Goal: Obtain resource: Download file/media

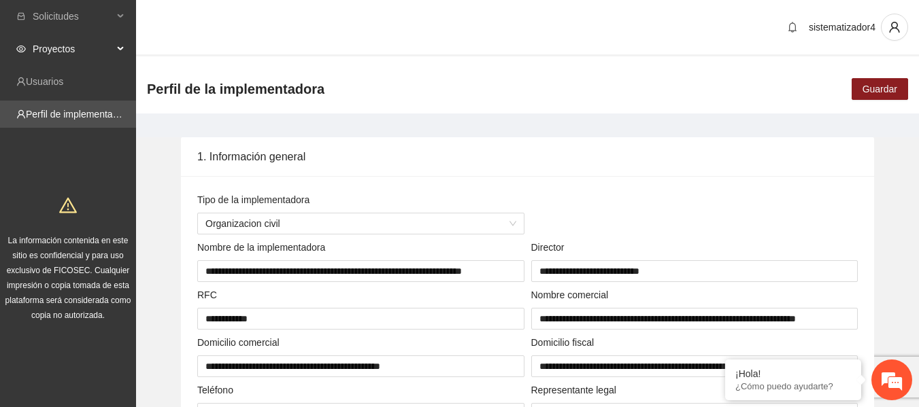
click at [56, 50] on span "Proyectos" at bounding box center [73, 48] width 80 height 27
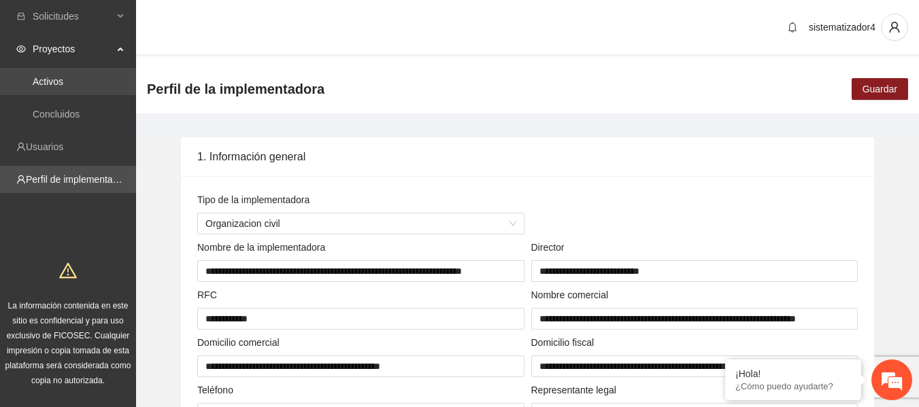
click at [60, 83] on link "Activos" at bounding box center [48, 81] width 31 height 11
click at [63, 83] on link "Activos" at bounding box center [48, 81] width 31 height 11
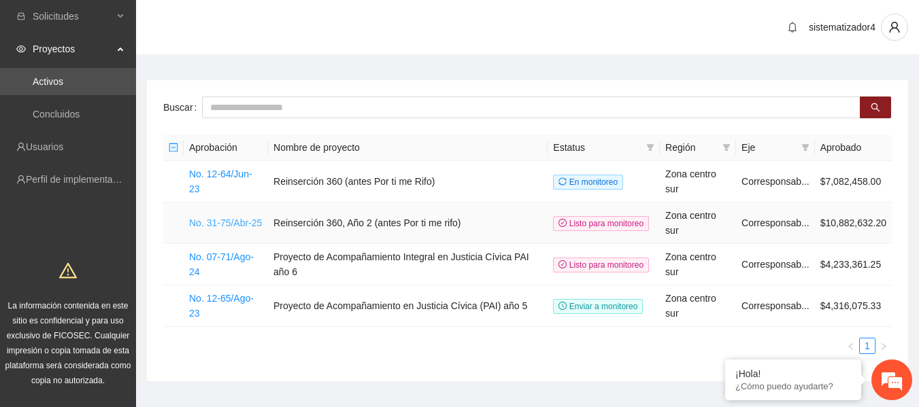
click at [213, 226] on link "No. 31-75/Abr-25" at bounding box center [225, 223] width 73 height 11
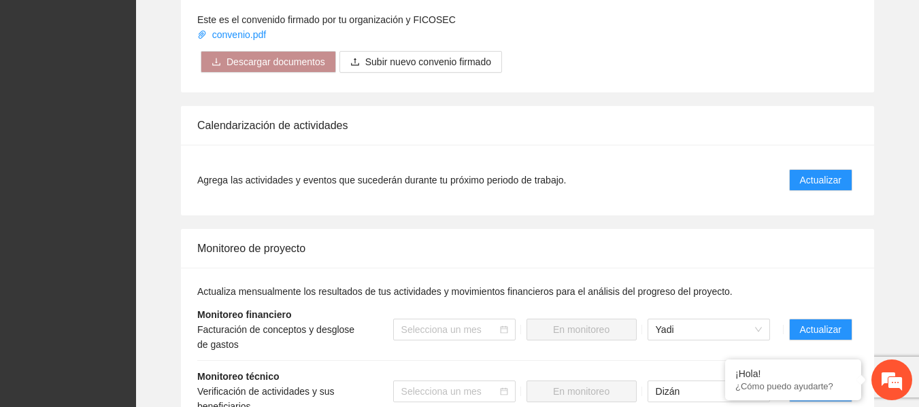
scroll to position [2652, 0]
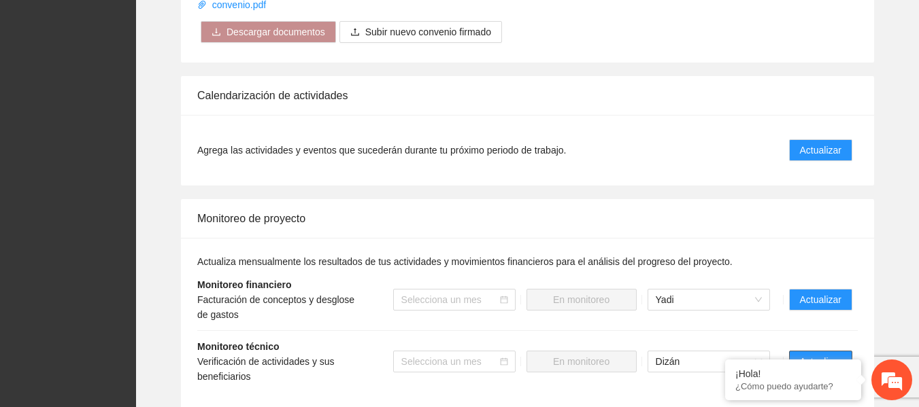
click at [809, 354] on span "Actualizar" at bounding box center [820, 361] width 41 height 15
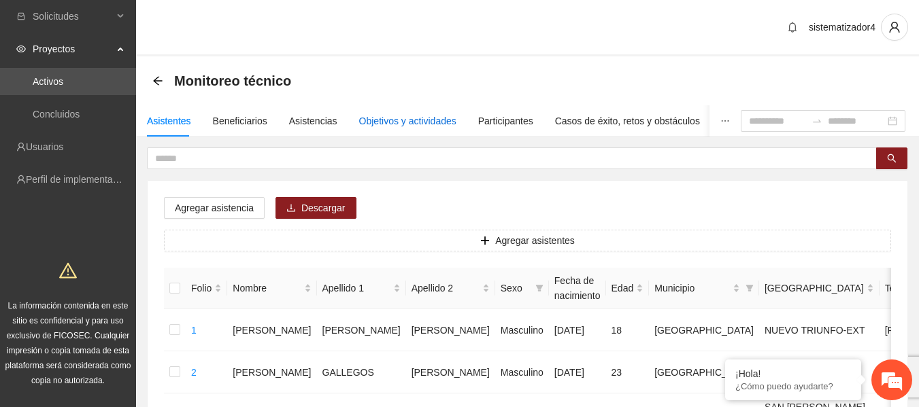
click at [429, 126] on div "Objetivos y actividades" at bounding box center [407, 121] width 97 height 15
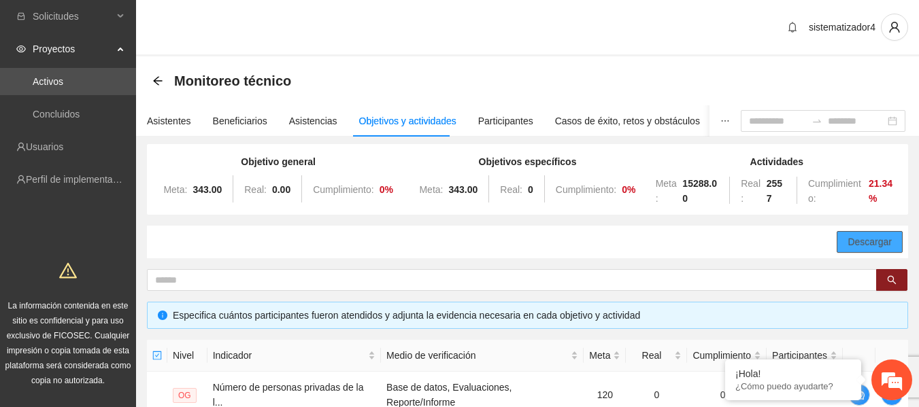
click at [851, 241] on span "Descargar" at bounding box center [869, 242] width 44 height 15
